Goal: Transaction & Acquisition: Purchase product/service

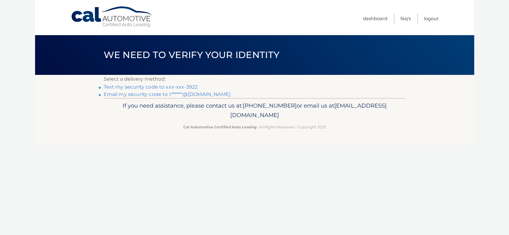
click at [127, 88] on link "Text my security code to xxx-xxx-3922" at bounding box center [151, 87] width 94 height 6
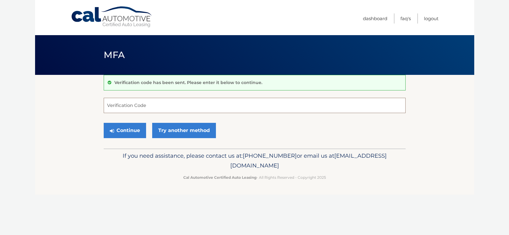
click at [128, 106] on input "Verification Code" at bounding box center [255, 105] width 302 height 15
type input "343593"
click at [127, 132] on button "Continue" at bounding box center [125, 130] width 42 height 15
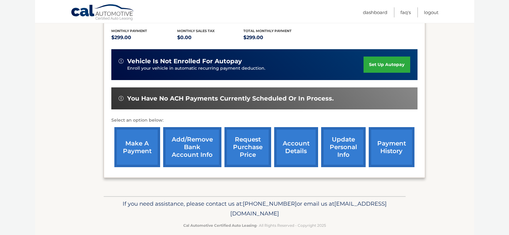
scroll to position [128, 0]
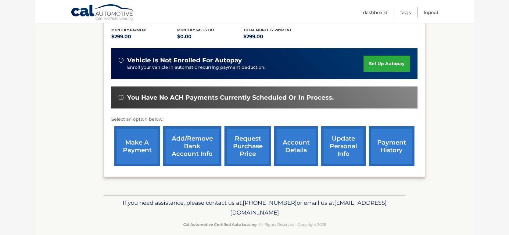
click at [140, 147] on link "make a payment" at bounding box center [137, 146] width 46 height 40
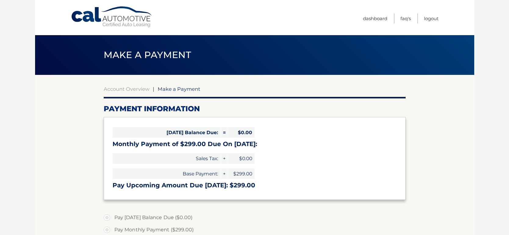
select select "YjNlNDE3YWYtOTNmMi00YmVhLTg3ZjUtZGFlMTdmZjU2ODFm"
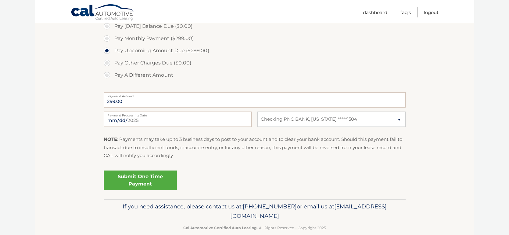
scroll to position [201, 0]
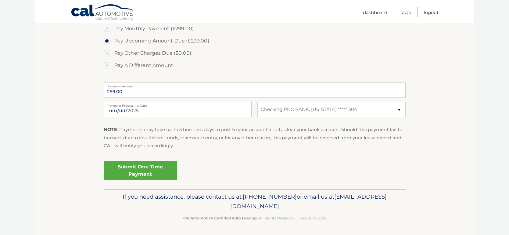
click at [141, 168] on link "Submit One Time Payment" at bounding box center [140, 170] width 73 height 20
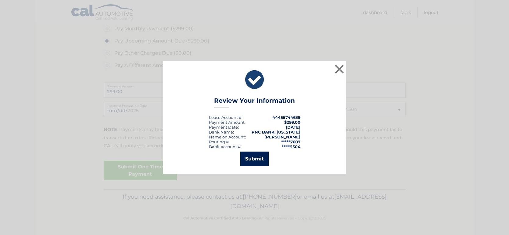
click at [257, 161] on button "Submit" at bounding box center [254, 158] width 28 height 15
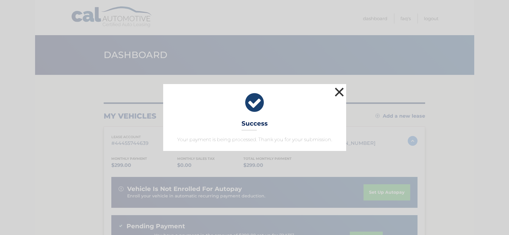
click at [342, 92] on button "×" at bounding box center [339, 92] width 12 height 12
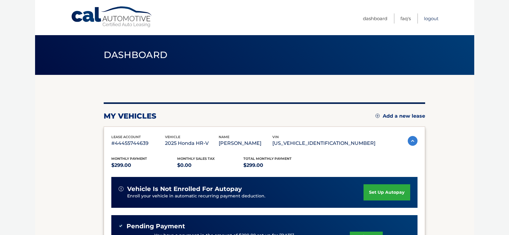
click at [430, 19] on link "Logout" at bounding box center [431, 18] width 15 height 10
